Goal: Task Accomplishment & Management: Manage account settings

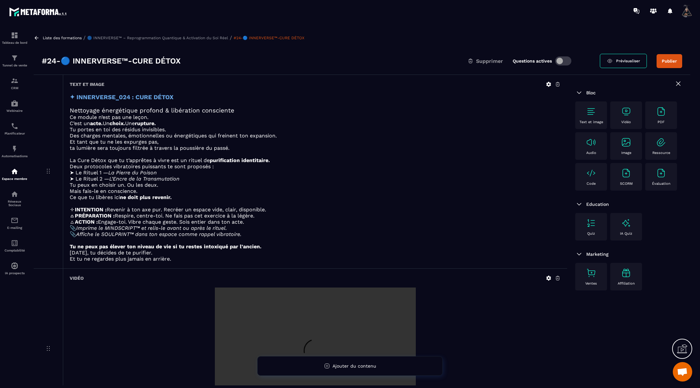
click at [666, 58] on button "Publier" at bounding box center [669, 61] width 26 height 14
click at [35, 39] on icon at bounding box center [37, 38] width 6 height 6
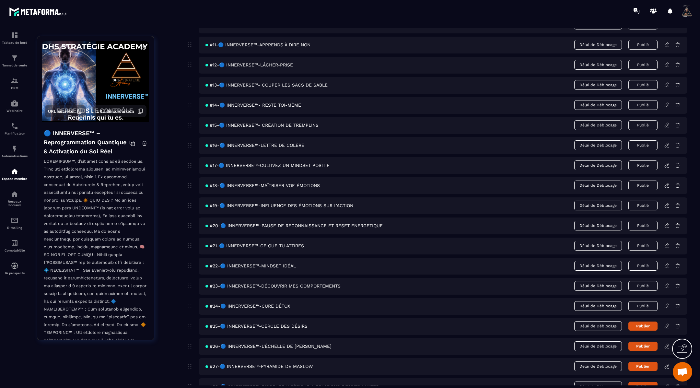
scroll to position [276, 0]
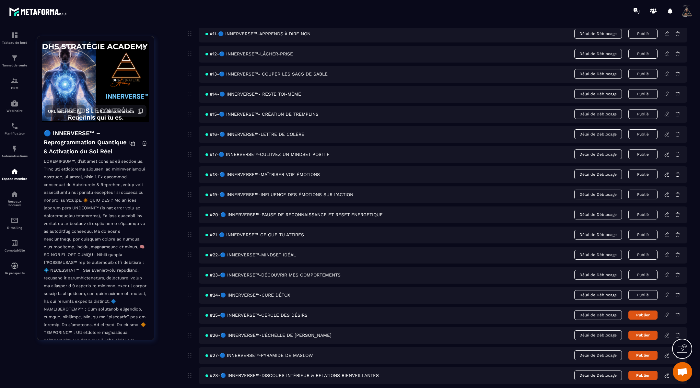
click at [667, 312] on icon at bounding box center [667, 315] width 6 height 6
